Goal: Task Accomplishment & Management: Complete application form

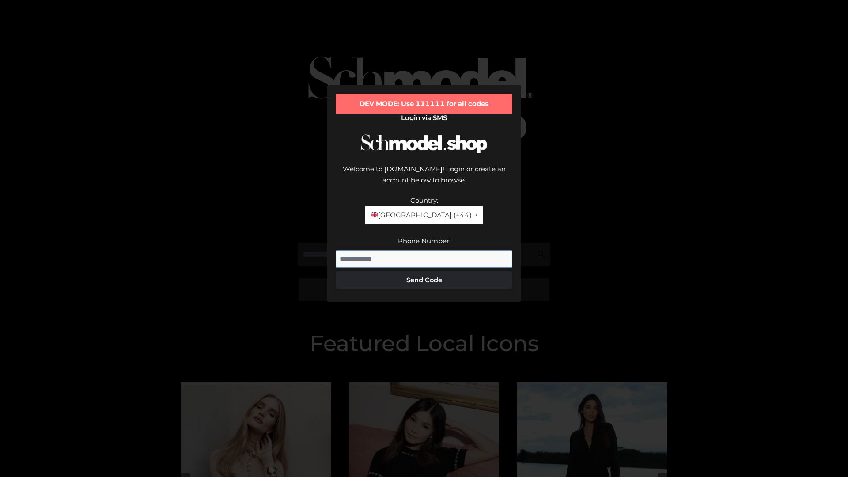
click at [424, 250] on input "Phone Number:" at bounding box center [423, 259] width 177 height 18
type input "**********"
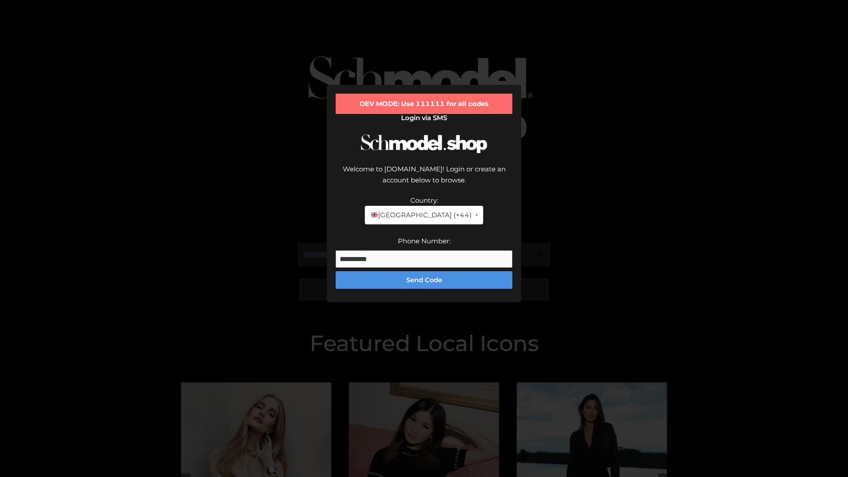
click at [424, 271] on button "Send Code" at bounding box center [423, 280] width 177 height 18
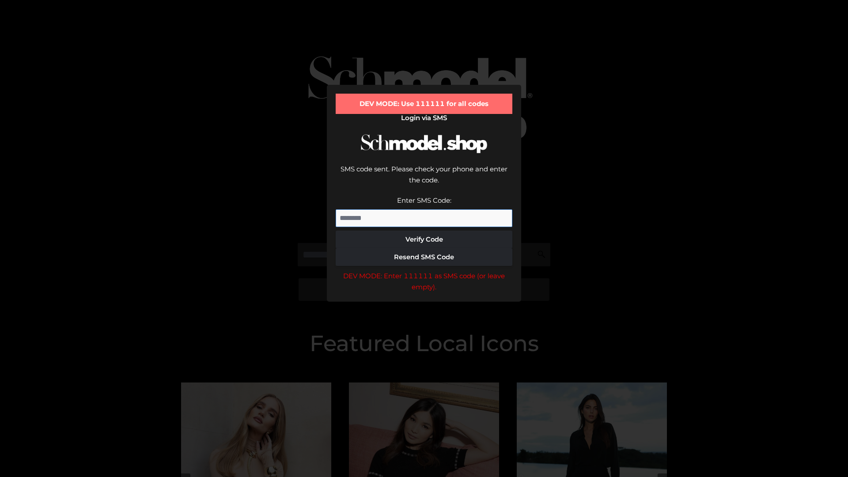
click at [424, 209] on input "Enter SMS Code:" at bounding box center [423, 218] width 177 height 18
type input "******"
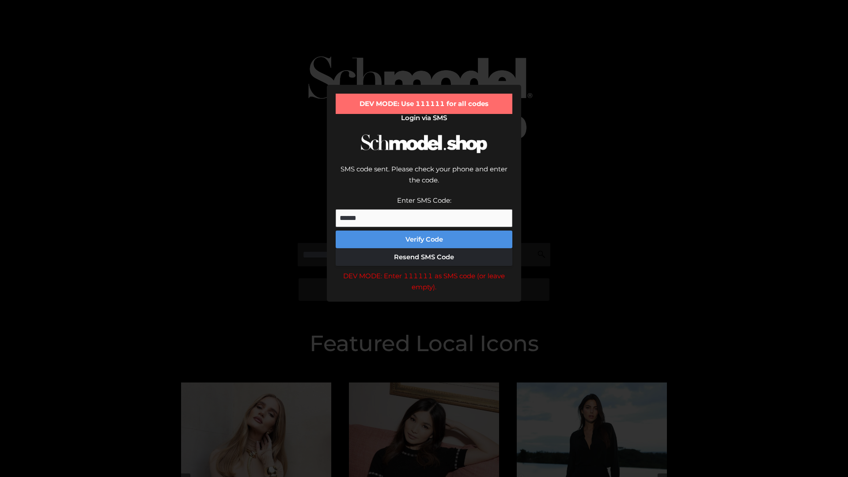
click at [424, 230] on button "Verify Code" at bounding box center [423, 239] width 177 height 18
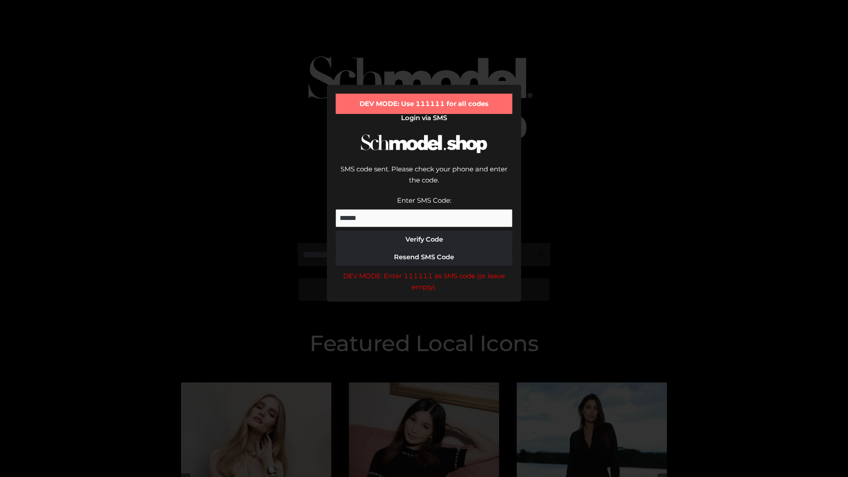
click at [424, 270] on div "DEV MODE: Enter 111111 as SMS code (or leave empty)." at bounding box center [423, 281] width 177 height 23
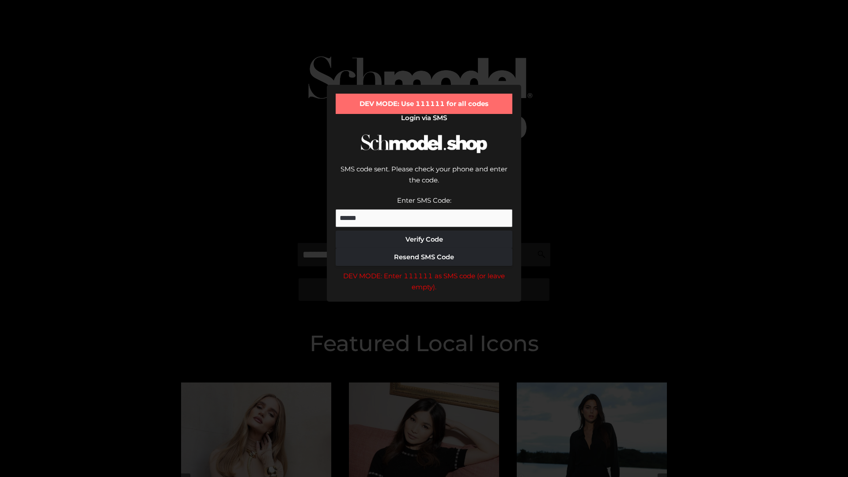
click at [424, 270] on div "DEV MODE: Enter 111111 as SMS code (or leave empty)." at bounding box center [423, 281] width 177 height 23
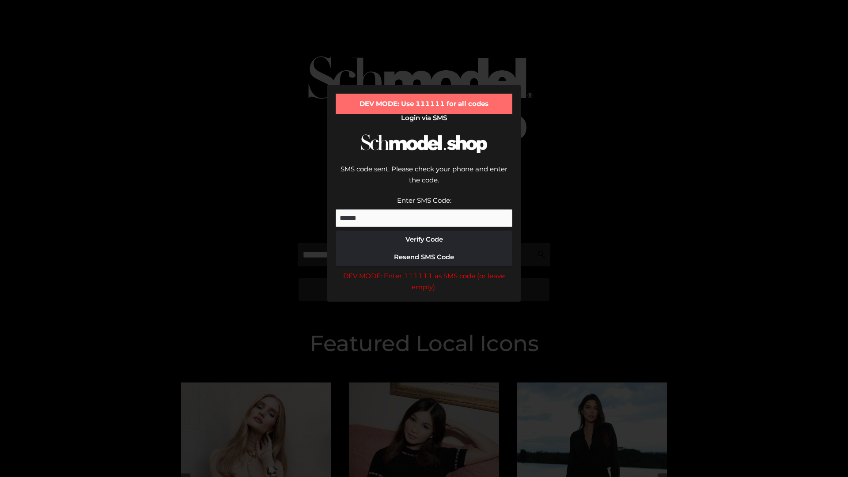
click at [424, 270] on div "DEV MODE: Enter 111111 as SMS code (or leave empty)." at bounding box center [423, 281] width 177 height 23
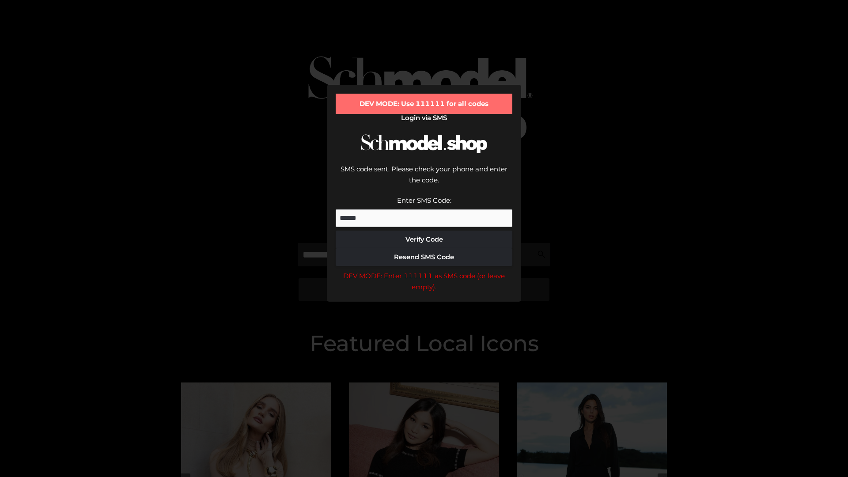
click at [424, 270] on div "DEV MODE: Enter 111111 as SMS code (or leave empty)." at bounding box center [423, 281] width 177 height 23
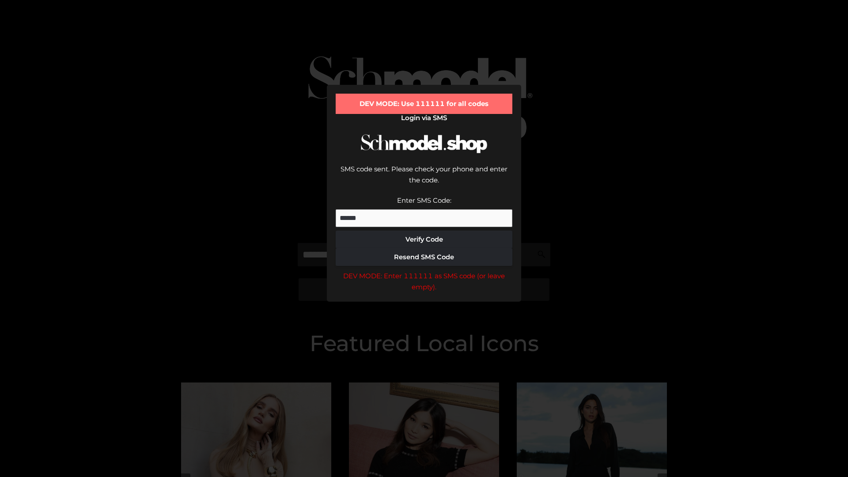
click at [424, 270] on div "DEV MODE: Enter 111111 as SMS code (or leave empty)." at bounding box center [423, 281] width 177 height 23
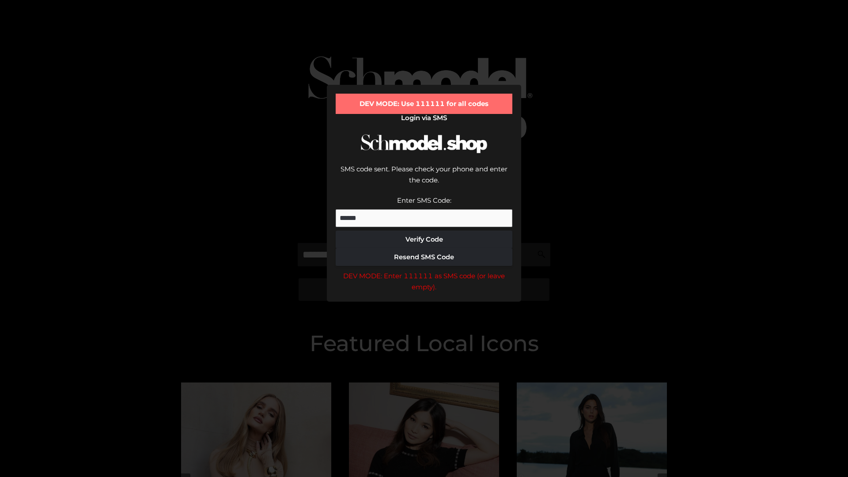
click at [424, 270] on div "DEV MODE: Enter 111111 as SMS code (or leave empty)." at bounding box center [423, 281] width 177 height 23
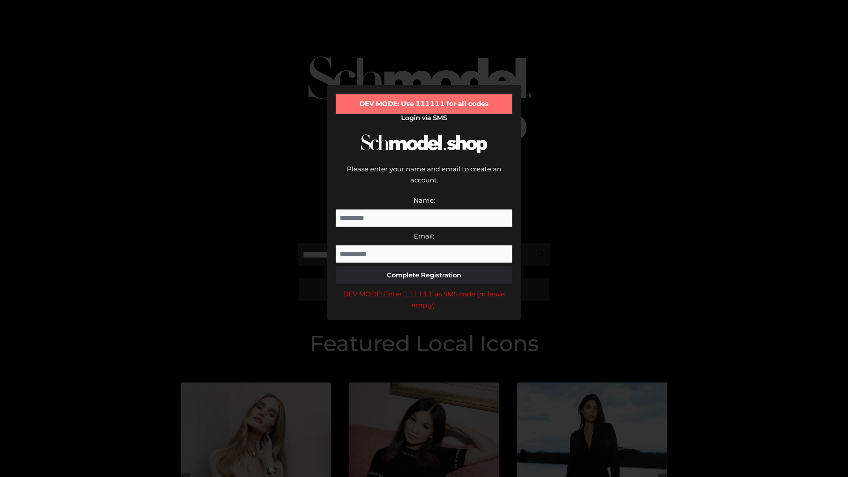
click at [424, 288] on div "DEV MODE: Enter 111111 as SMS code (or leave empty)." at bounding box center [423, 299] width 177 height 23
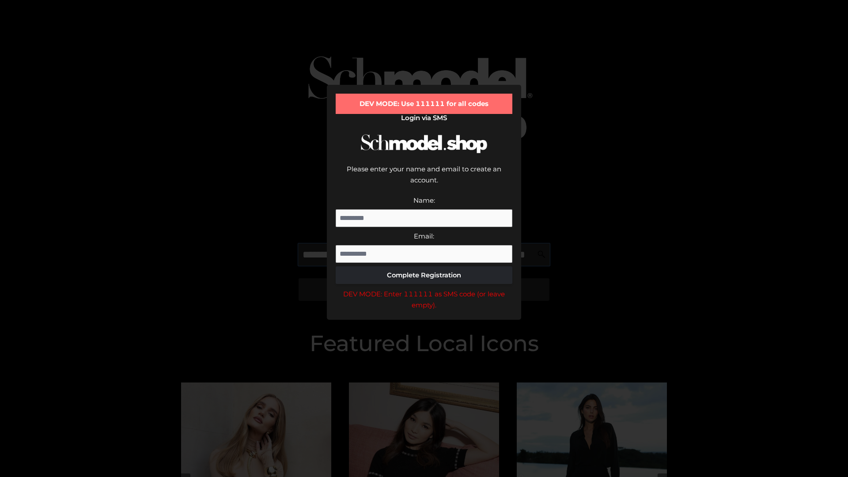
scroll to position [0, 64]
click at [424, 288] on div "DEV MODE: Enter 111111 as SMS code (or leave empty)." at bounding box center [423, 299] width 177 height 23
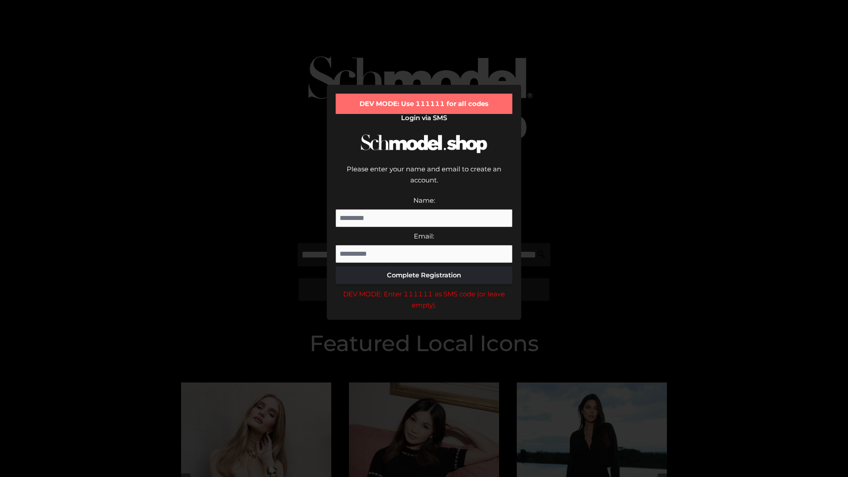
click at [424, 288] on div "DEV MODE: Enter 111111 as SMS code (or leave empty)." at bounding box center [423, 299] width 177 height 23
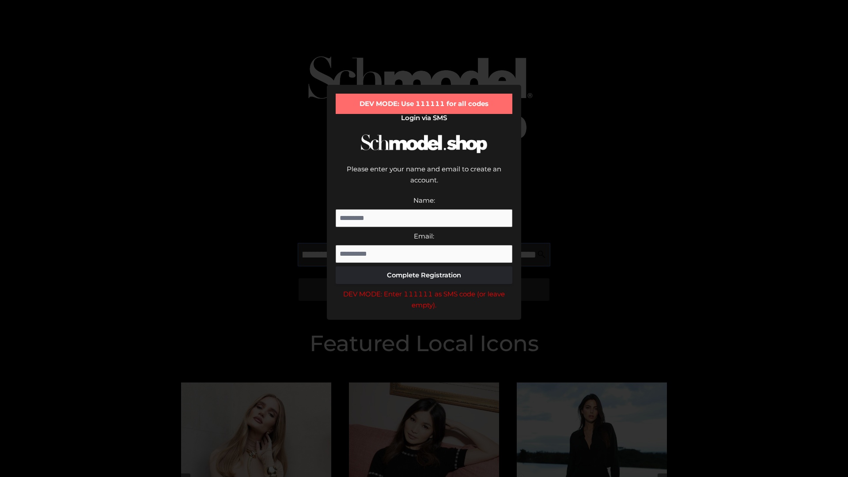
scroll to position [0, 118]
click at [424, 288] on div "DEV MODE: Enter 111111 as SMS code (or leave empty)." at bounding box center [423, 299] width 177 height 23
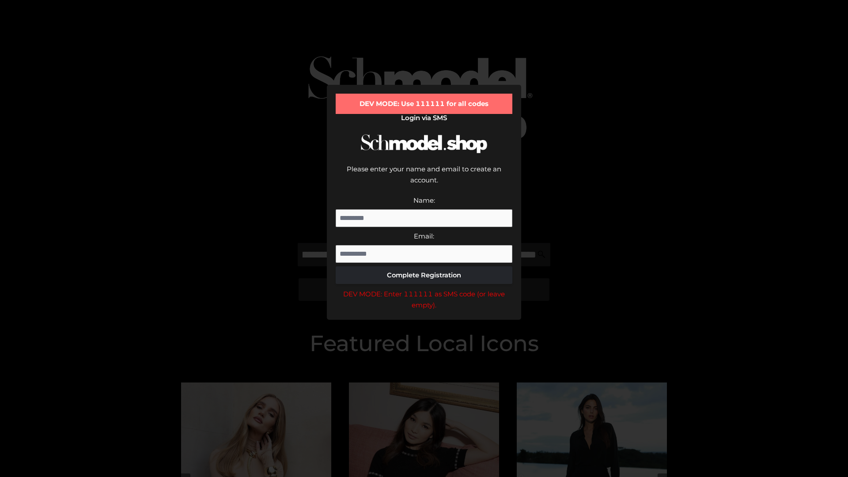
click at [424, 288] on div "DEV MODE: Enter 111111 as SMS code (or leave empty)." at bounding box center [423, 299] width 177 height 23
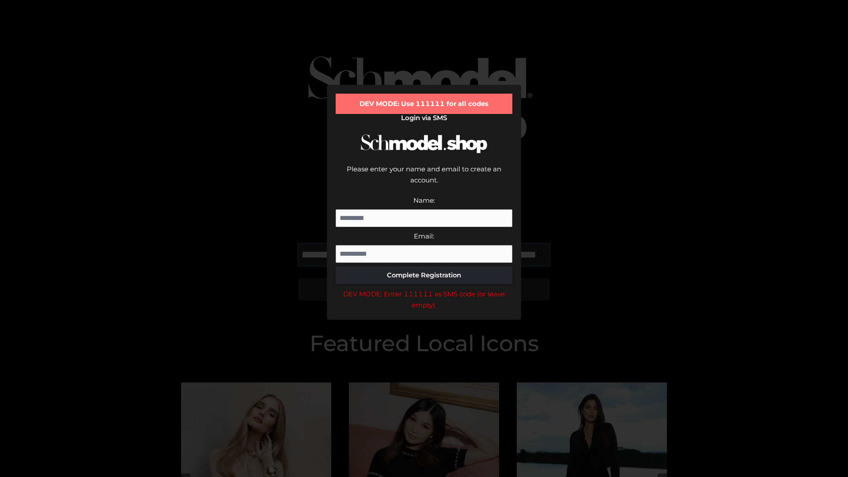
scroll to position [0, 173]
click at [424, 288] on div "DEV MODE: Enter 111111 as SMS code (or leave empty)." at bounding box center [423, 299] width 177 height 23
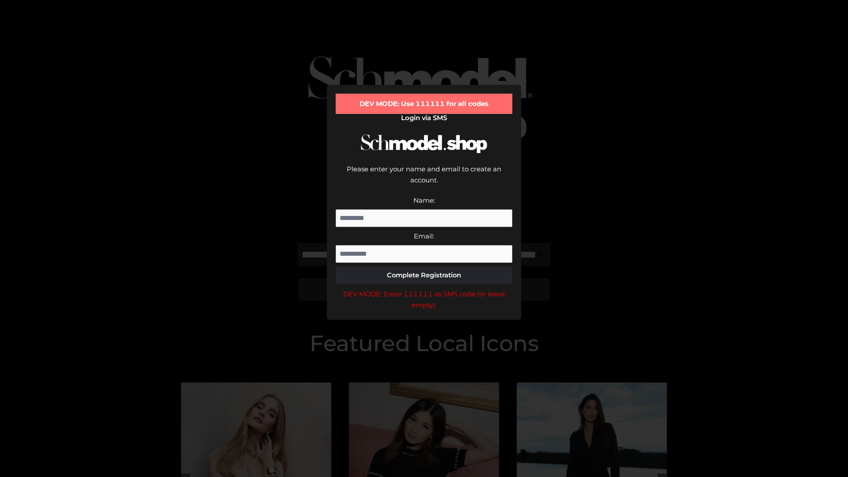
click at [424, 288] on div "DEV MODE: Enter 111111 as SMS code (or leave empty)." at bounding box center [423, 299] width 177 height 23
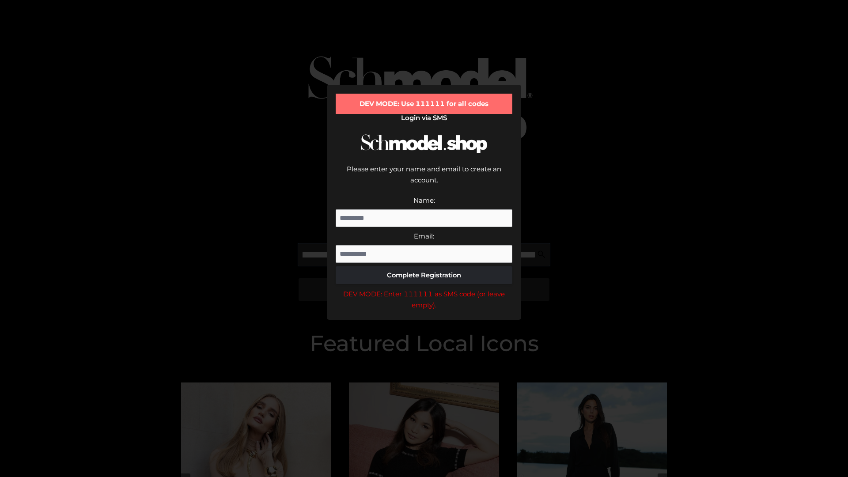
scroll to position [0, 224]
click at [424, 288] on div "DEV MODE: Enter 111111 as SMS code (or leave empty)." at bounding box center [423, 299] width 177 height 23
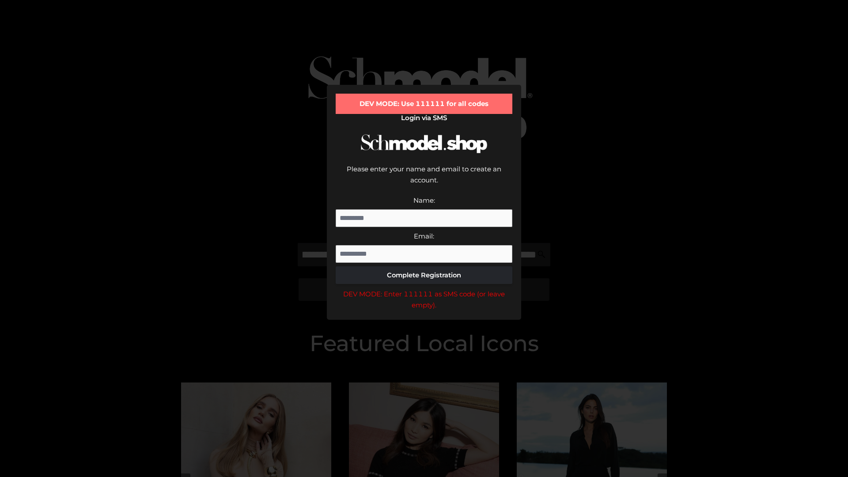
click at [424, 288] on div "DEV MODE: Enter 111111 as SMS code (or leave empty)." at bounding box center [423, 299] width 177 height 23
type input "**********"
